Goal: Information Seeking & Learning: Learn about a topic

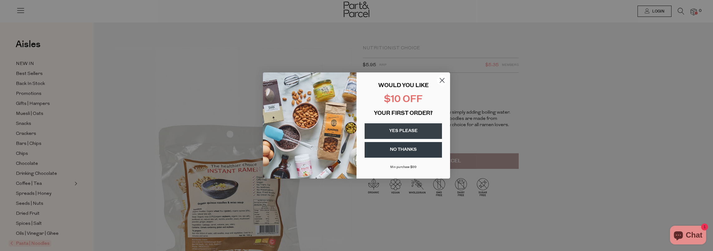
click at [409, 128] on button "YES PLEASE" at bounding box center [403, 131] width 77 height 16
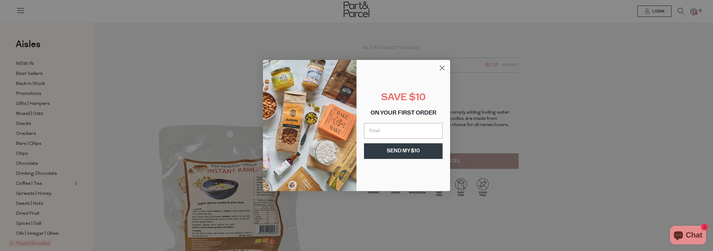
click at [439, 70] on circle "Close dialog" at bounding box center [442, 68] width 10 height 10
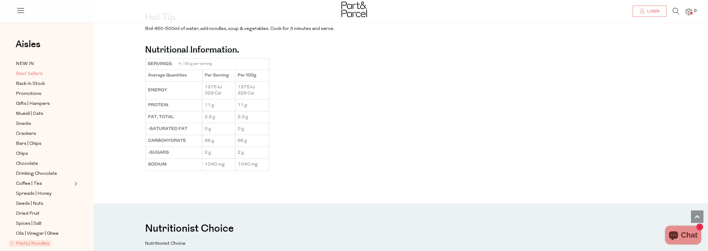
click at [40, 75] on span "Best Sellers" at bounding box center [29, 73] width 27 height 7
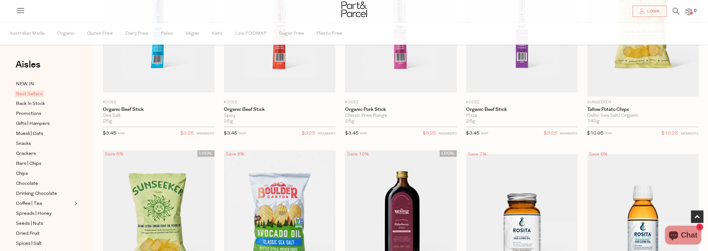
scroll to position [281, 0]
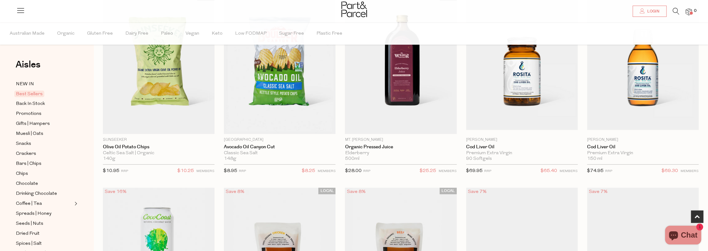
click at [360, 15] on img at bounding box center [355, 10] width 26 height 16
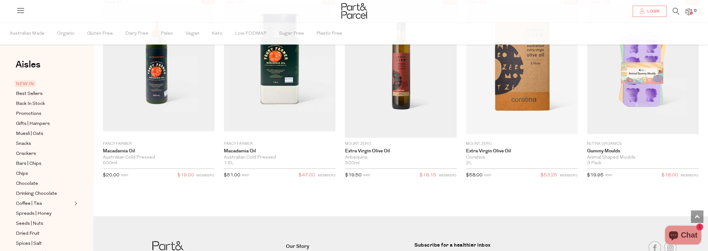
scroll to position [1210, 0]
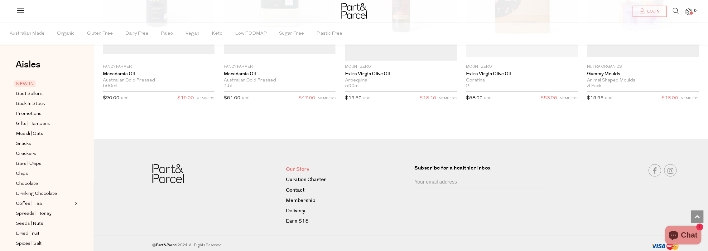
click at [304, 165] on link "Our Story" at bounding box center [348, 169] width 124 height 8
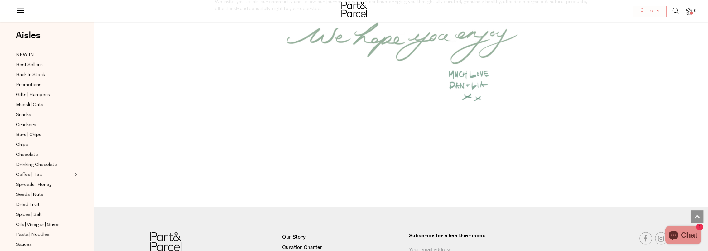
scroll to position [881, 0]
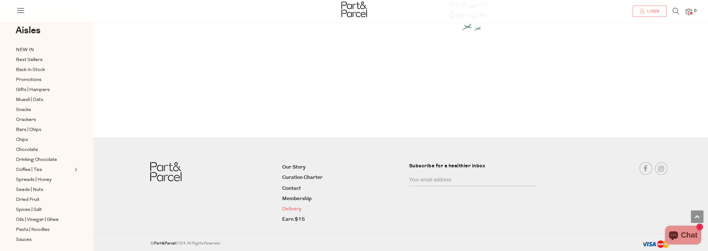
click at [297, 206] on link "Delivery" at bounding box center [343, 208] width 122 height 8
